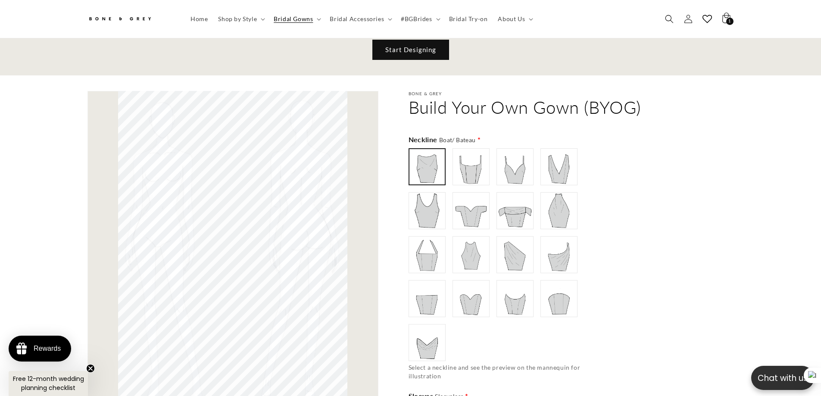
scroll to position [0, 474]
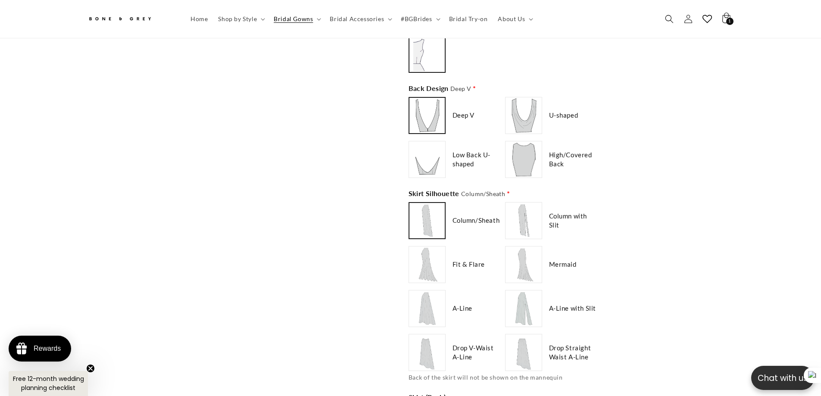
click at [424, 209] on img at bounding box center [427, 221] width 34 height 34
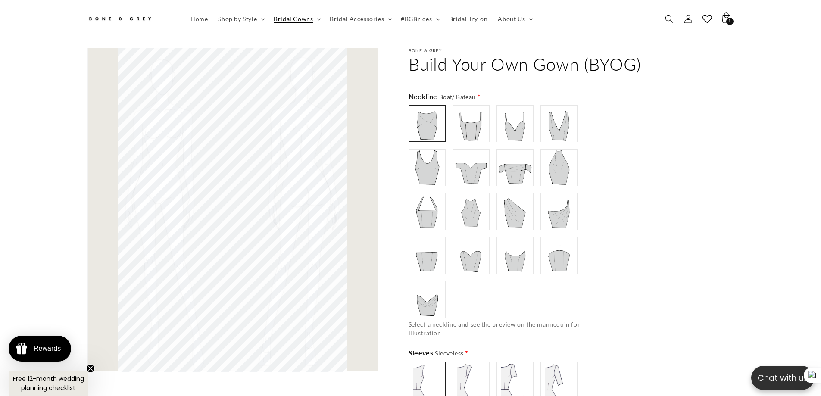
scroll to position [0, 0]
click at [464, 165] on img at bounding box center [471, 167] width 34 height 34
click at [433, 162] on img at bounding box center [427, 167] width 34 height 34
click at [506, 129] on img at bounding box center [515, 123] width 34 height 34
type input "**********"
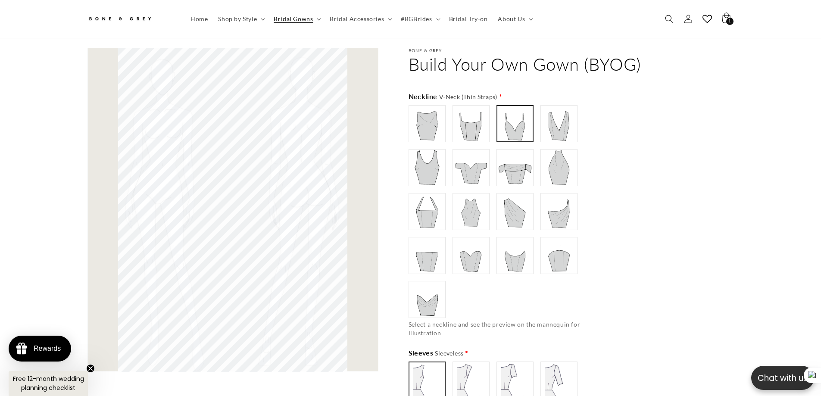
click at [554, 165] on img at bounding box center [559, 167] width 34 height 34
